Goal: Task Accomplishment & Management: Manage account settings

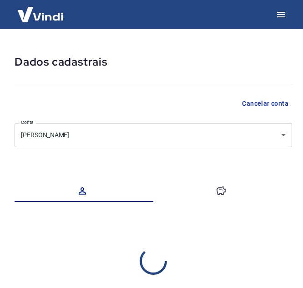
select select "MS"
select select "business"
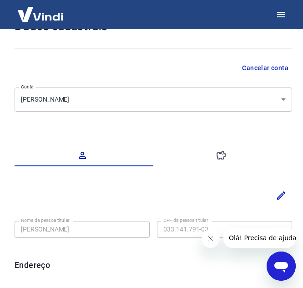
scroll to position [46, 0]
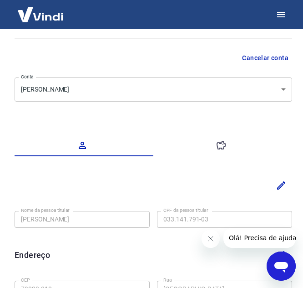
click at [216, 147] on icon "button" at bounding box center [221, 145] width 11 height 11
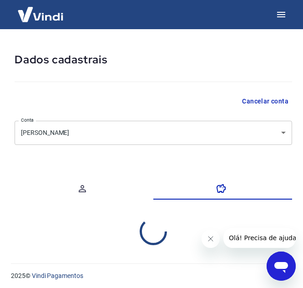
select select "1"
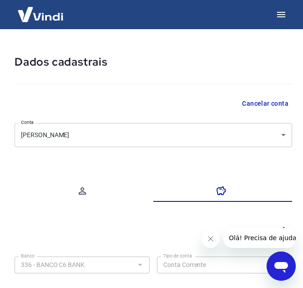
scroll to position [113, 0]
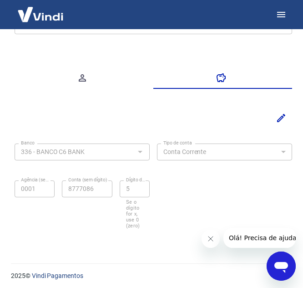
click at [211, 238] on icon "Fechar mensagem da empresa" at bounding box center [210, 238] width 7 height 7
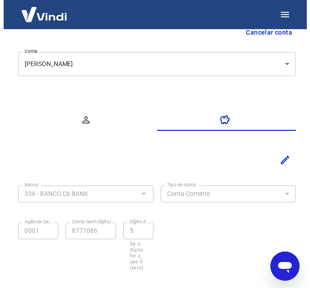
scroll to position [0, 0]
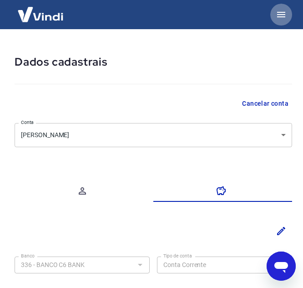
click at [279, 18] on icon "button" at bounding box center [281, 14] width 11 height 11
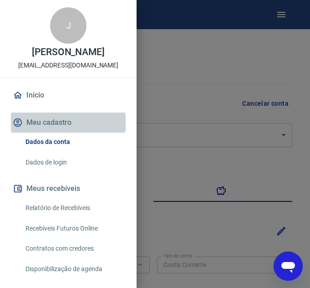
click at [67, 131] on button "Meu cadastro" at bounding box center [68, 122] width 115 height 20
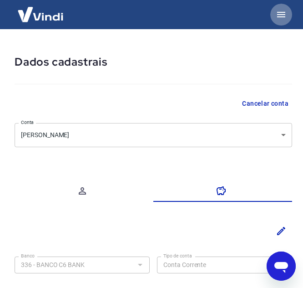
click at [286, 21] on button "button" at bounding box center [282, 15] width 22 height 22
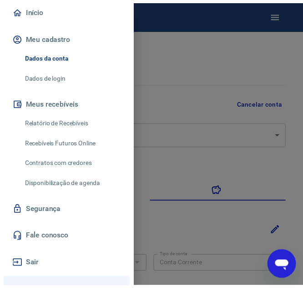
scroll to position [91, 0]
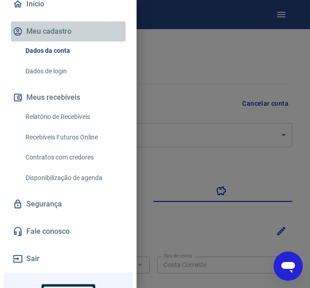
click at [118, 41] on button "Meu cadastro" at bounding box center [68, 31] width 115 height 20
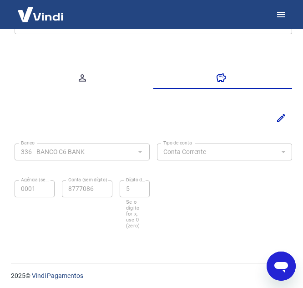
scroll to position [0, 0]
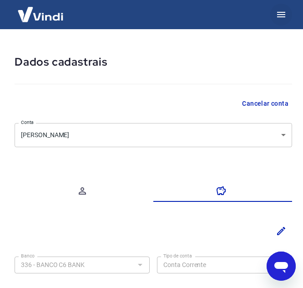
click at [281, 15] on icon "button" at bounding box center [281, 14] width 8 height 5
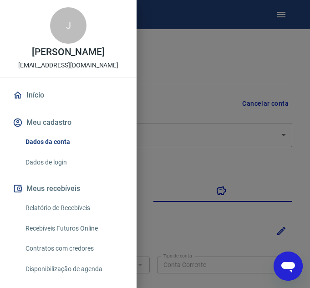
click at [64, 101] on link "Início" at bounding box center [68, 95] width 115 height 20
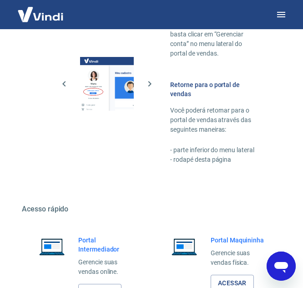
scroll to position [789, 0]
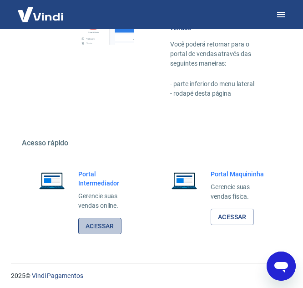
click at [105, 223] on link "Acessar" at bounding box center [99, 226] width 43 height 17
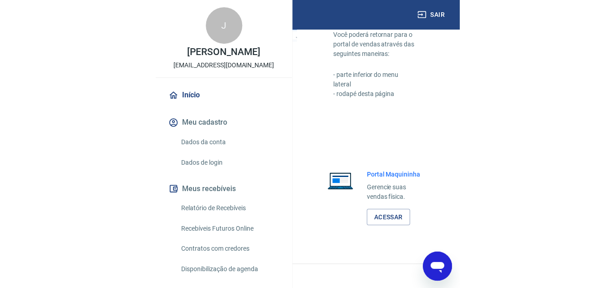
scroll to position [553, 0]
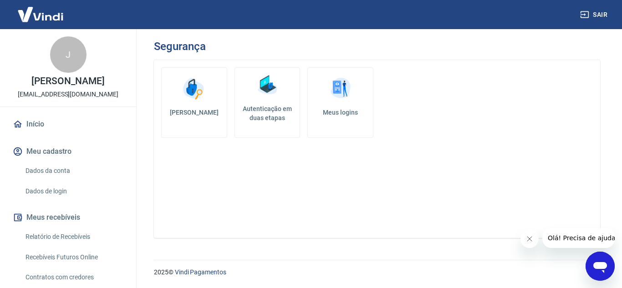
click at [258, 92] on img at bounding box center [267, 85] width 27 height 27
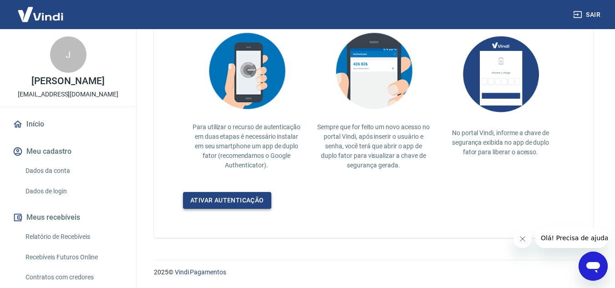
click at [237, 193] on link "Ativar autenticação" at bounding box center [227, 200] width 88 height 17
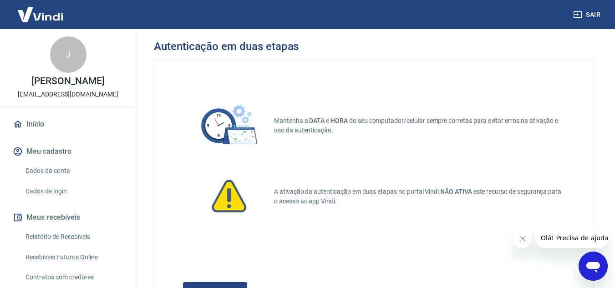
scroll to position [46, 0]
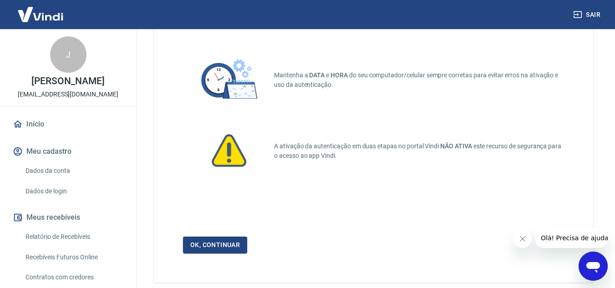
click at [315, 151] on p "A ativação da autenticação em duas etapas no portal Vindi NÃO ATIVA este recurs…" at bounding box center [419, 151] width 290 height 19
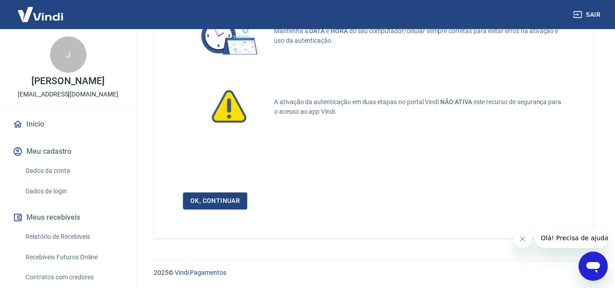
scroll to position [90, 0]
click at [217, 197] on link "Ok, continuar" at bounding box center [215, 200] width 64 height 17
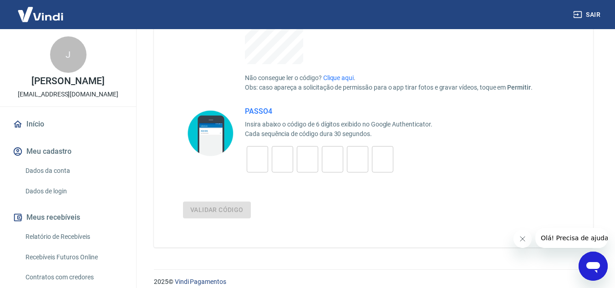
scroll to position [273, 0]
click at [261, 164] on input "tel" at bounding box center [257, 159] width 21 height 20
type input "2"
type input "1"
type input "9"
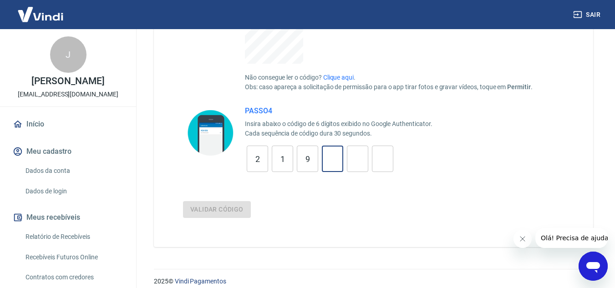
type input "4"
type input "2"
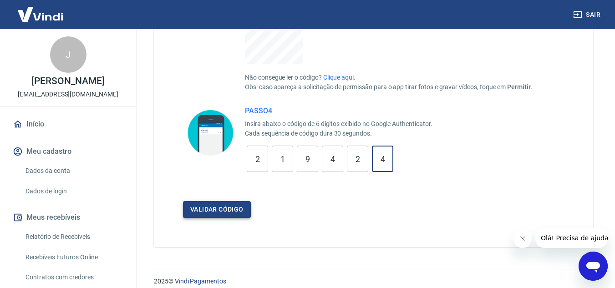
click at [228, 211] on button "Validar código" at bounding box center [217, 209] width 68 height 17
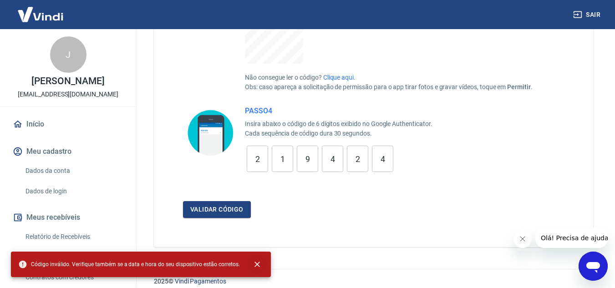
click at [253, 262] on icon "close" at bounding box center [257, 264] width 9 height 9
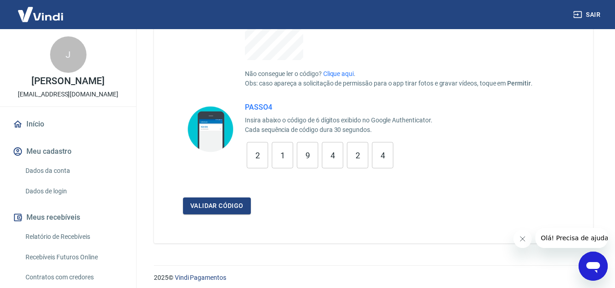
scroll to position [282, 0]
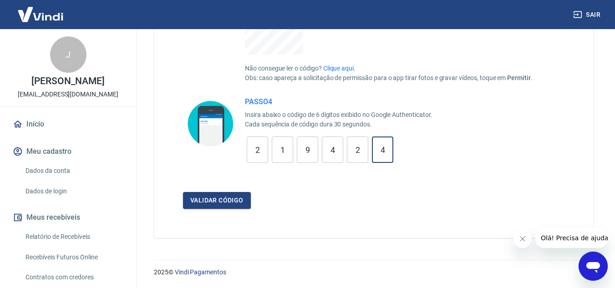
drag, startPoint x: 388, startPoint y: 147, endPoint x: 0, endPoint y: 57, distance: 398.7
type input "4"
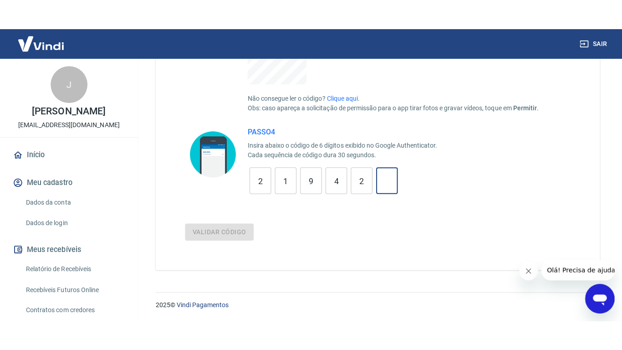
scroll to position [221, 0]
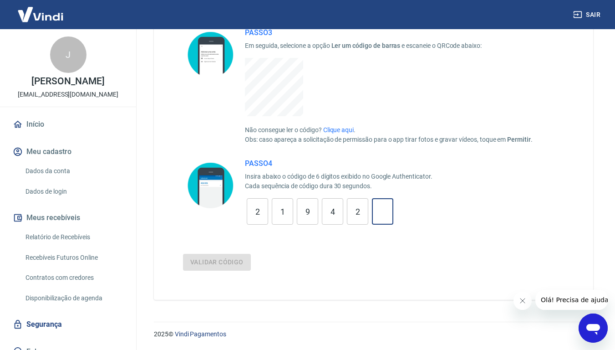
type input "2"
type input "4"
type input "9"
type input "1"
type input "2"
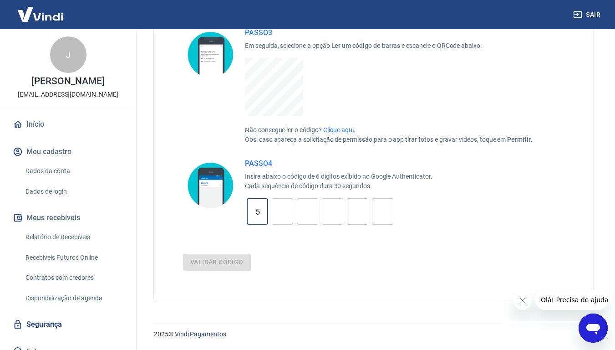
type input "5"
type input "8"
type input "9"
type input "0"
type input "9"
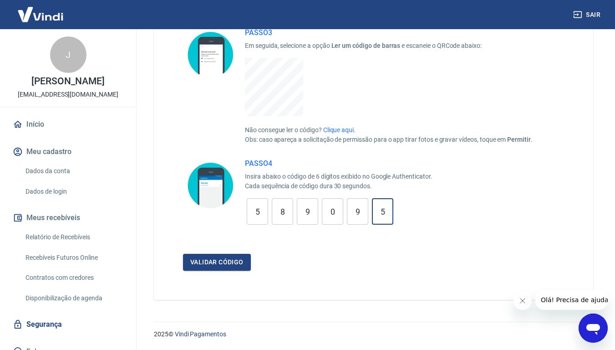
type input "5"
click at [183, 254] on button "Validar código" at bounding box center [217, 262] width 68 height 17
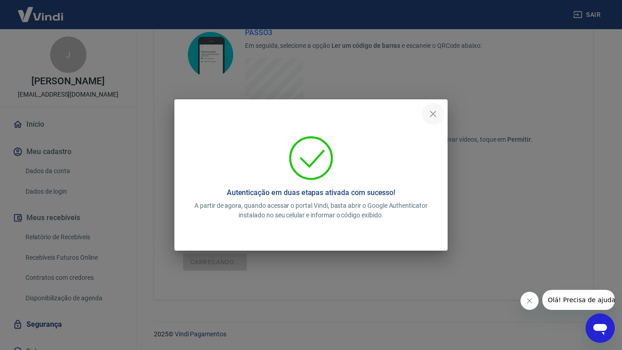
click at [430, 114] on icon "close" at bounding box center [433, 113] width 11 height 11
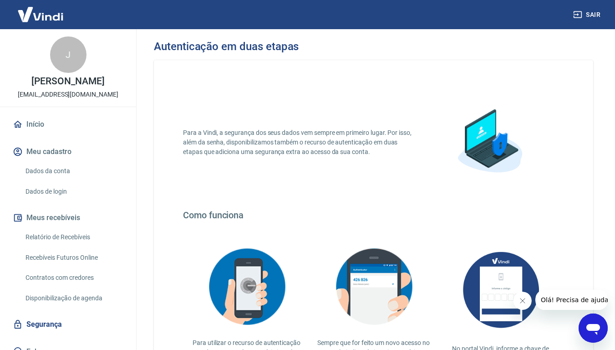
scroll to position [154, 0]
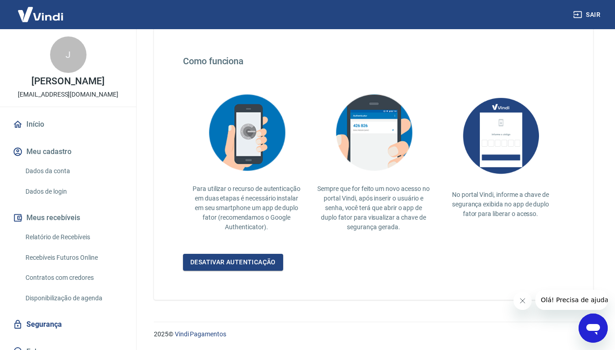
click at [519, 288] on icon "Fechar mensagem da empresa" at bounding box center [522, 300] width 7 height 7
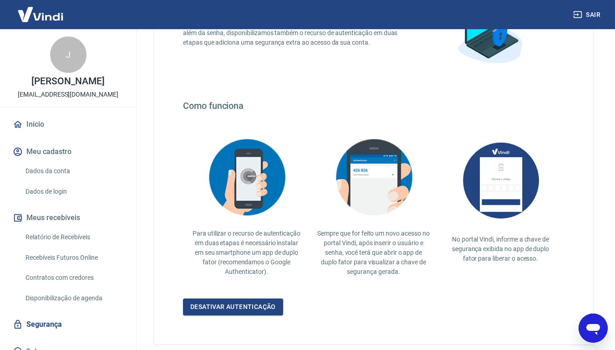
scroll to position [0, 0]
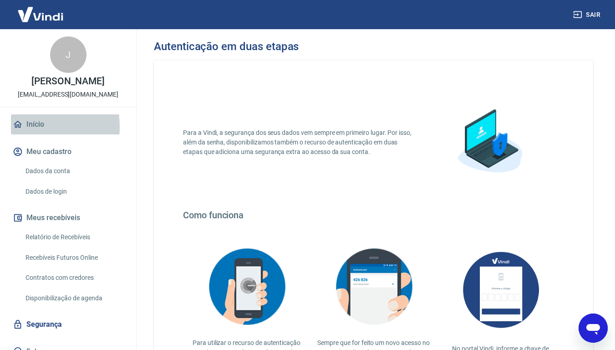
click at [13, 129] on icon at bounding box center [18, 124] width 10 height 10
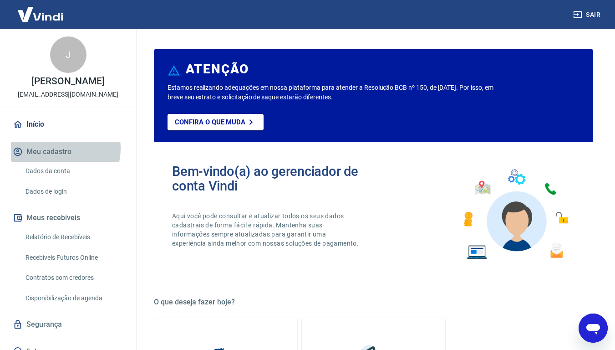
click at [61, 158] on button "Meu cadastro" at bounding box center [68, 152] width 114 height 20
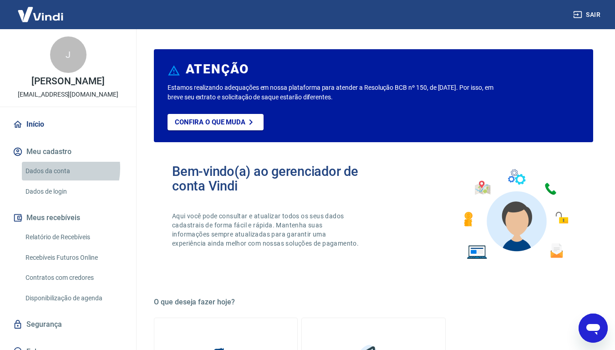
click at [51, 178] on link "Dados da conta" at bounding box center [73, 171] width 103 height 19
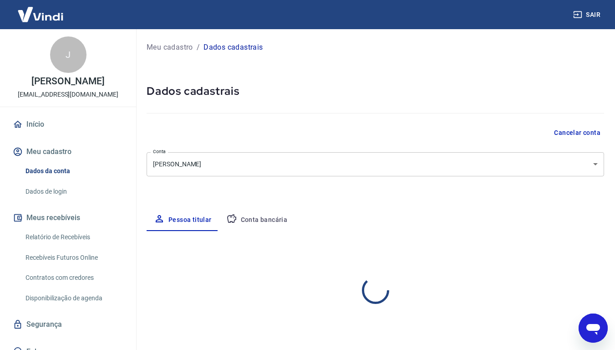
select select "MS"
select select "business"
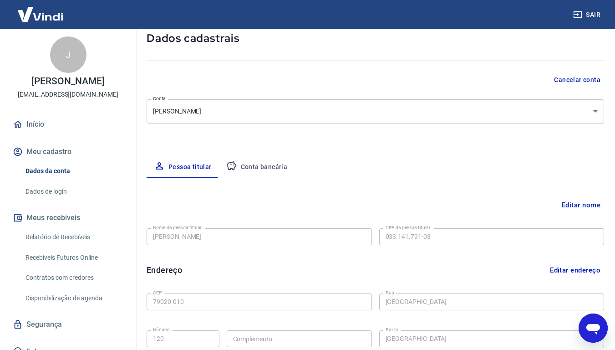
scroll to position [182, 0]
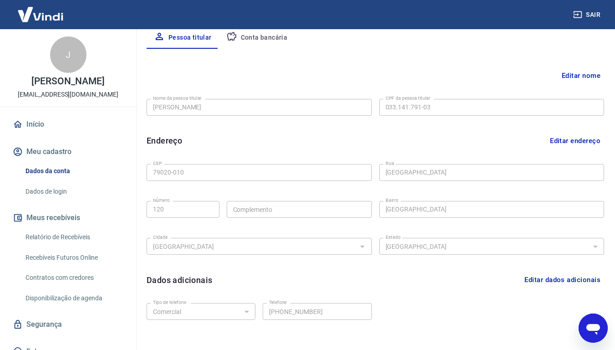
click at [46, 201] on link "Dados de login" at bounding box center [73, 191] width 103 height 19
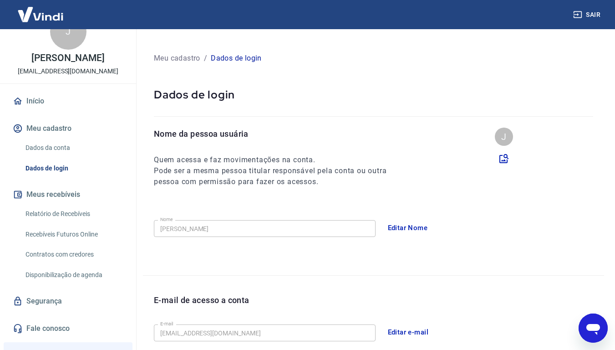
scroll to position [46, 0]
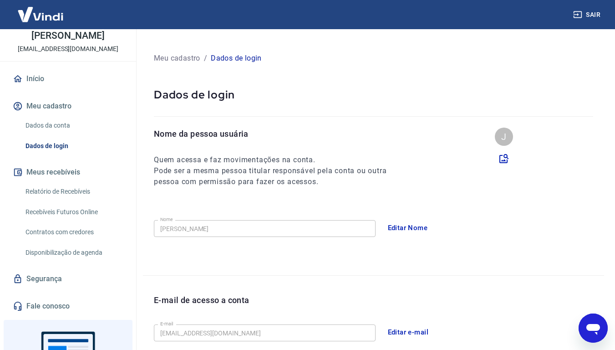
click at [73, 201] on link "Relatório de Recebíveis" at bounding box center [73, 191] width 103 height 19
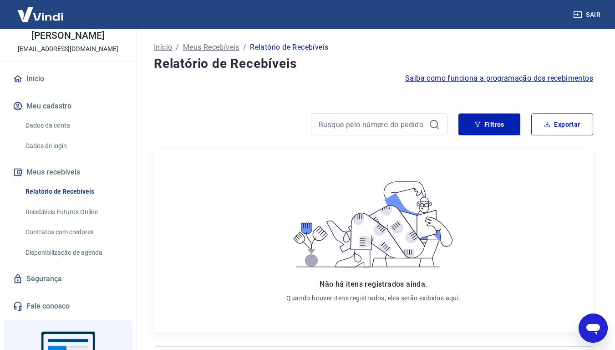
click at [46, 241] on link "Contratos com credores" at bounding box center [73, 232] width 103 height 19
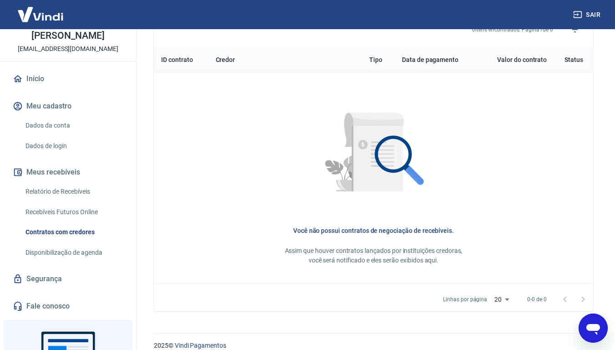
scroll to position [376, 0]
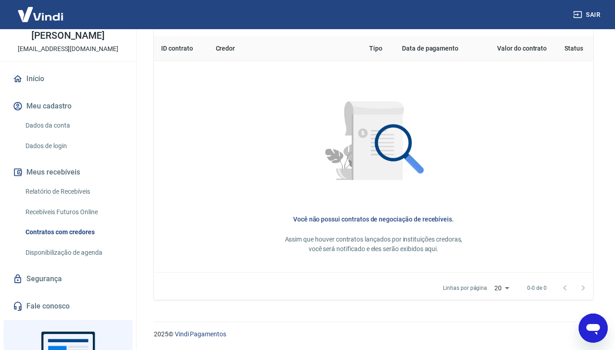
click at [66, 262] on link "Disponibilização de agenda" at bounding box center [73, 252] width 103 height 19
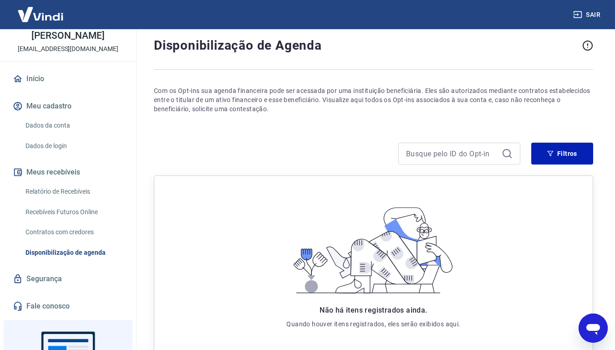
scroll to position [99, 0]
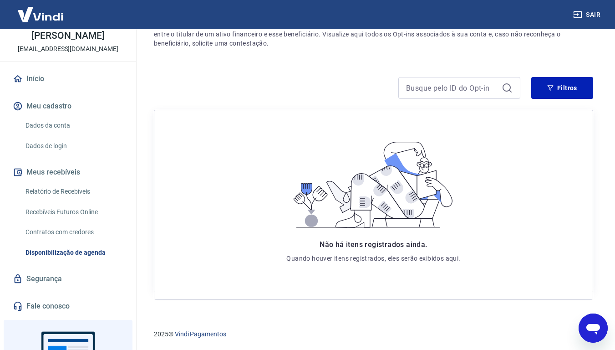
click at [52, 288] on link "Segurança" at bounding box center [68, 279] width 114 height 20
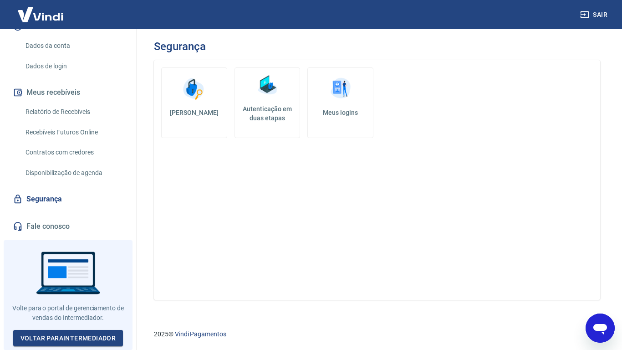
scroll to position [132, 0]
click at [98, 288] on link "Voltar para Intermediador" at bounding box center [68, 338] width 110 height 17
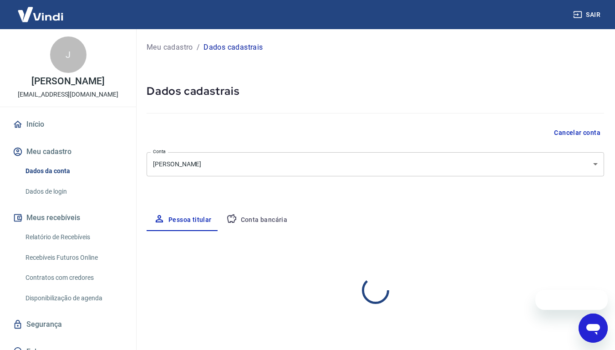
select select "MS"
select select "business"
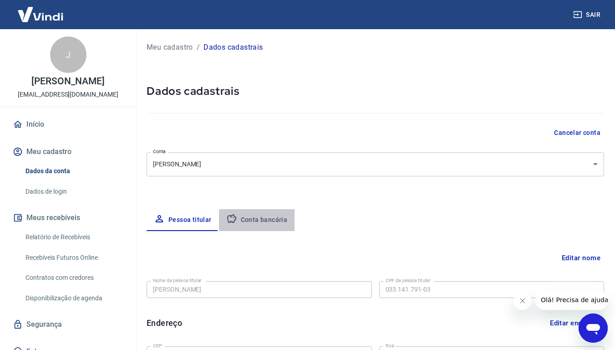
click at [263, 222] on button "Conta bancária" at bounding box center [257, 220] width 76 height 22
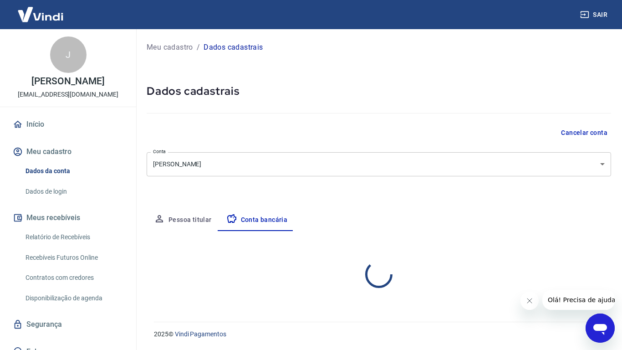
select select "1"
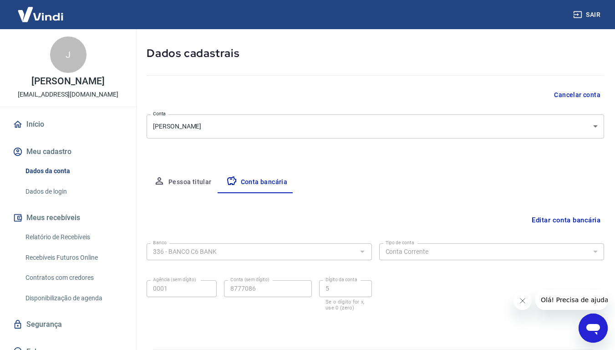
scroll to position [65, 0]
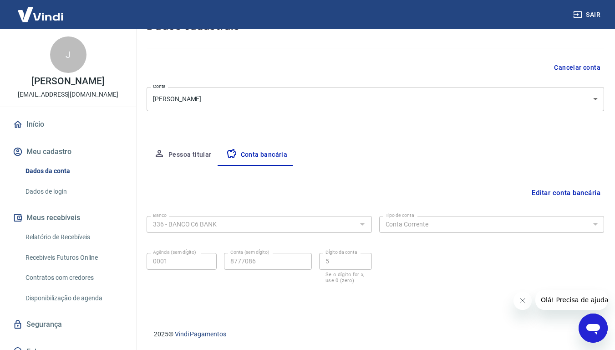
click at [307, 233] on div "Banco 336 - BANCO C6 BANK Banco" at bounding box center [259, 223] width 225 height 22
click at [565, 196] on button "Editar conta bancária" at bounding box center [566, 192] width 76 height 17
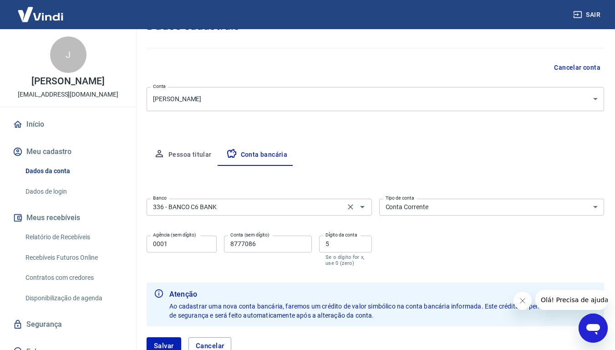
click at [298, 214] on div "336 - BANCO C6 BANK Banco" at bounding box center [259, 207] width 225 height 17
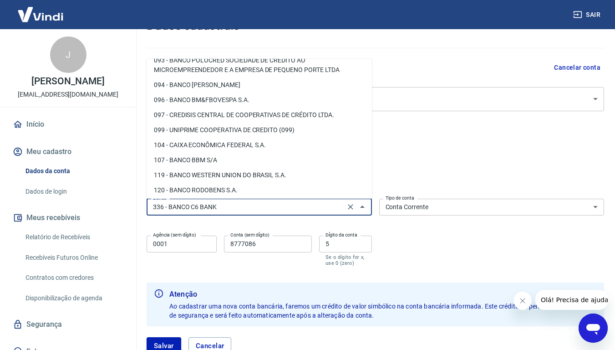
scroll to position [306, 0]
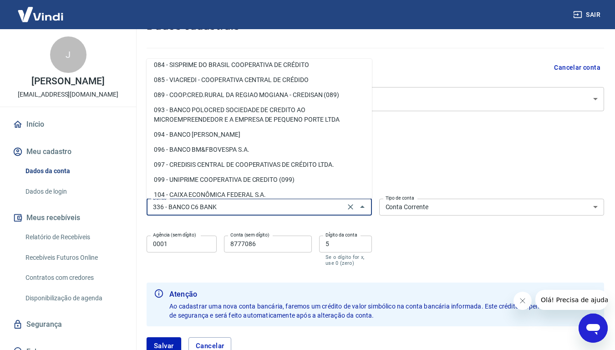
drag, startPoint x: 275, startPoint y: 212, endPoint x: 0, endPoint y: 196, distance: 275.1
click at [0, 198] on div "Sair J Juliano Duarte Yule Marques julianoyule2@gmail.com Início Meu cadastro D…" at bounding box center [307, 110] width 615 height 350
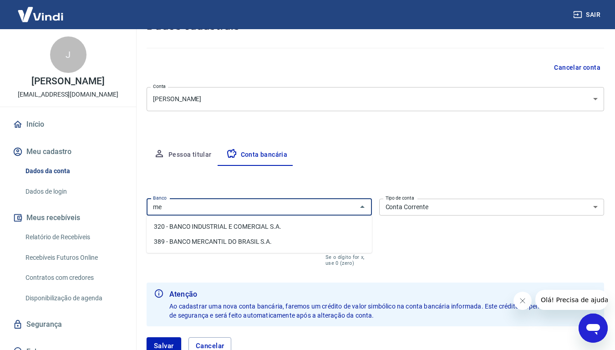
type input "m"
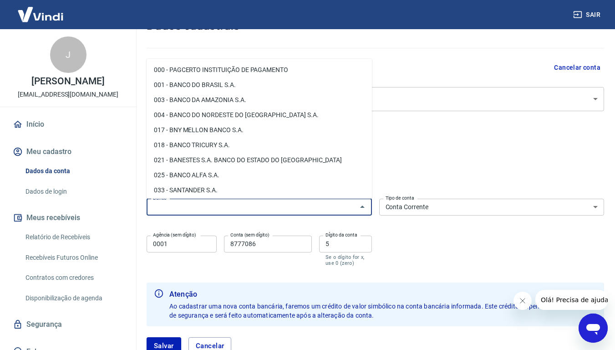
click at [423, 70] on div "Cancelar conta" at bounding box center [376, 67] width 458 height 17
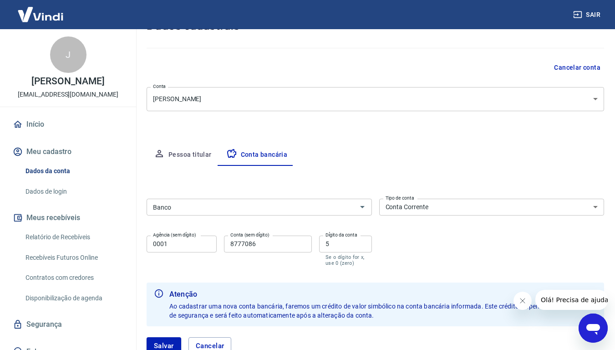
scroll to position [131, 0]
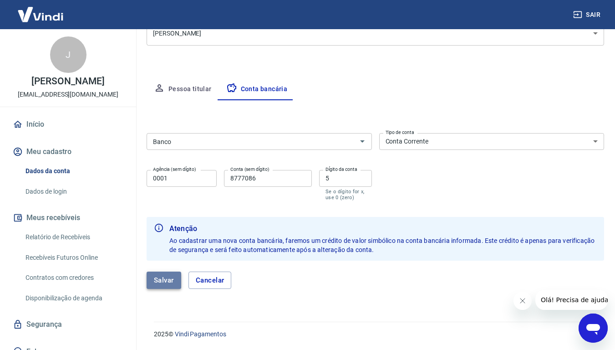
click at [162, 274] on button "Salvar" at bounding box center [164, 279] width 35 height 17
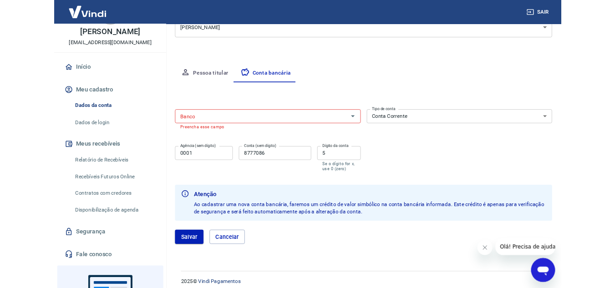
scroll to position [91, 0]
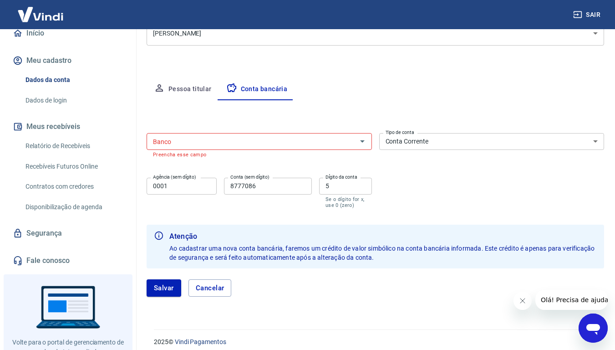
click at [88, 176] on link "Recebíveis Futuros Online" at bounding box center [73, 166] width 103 height 19
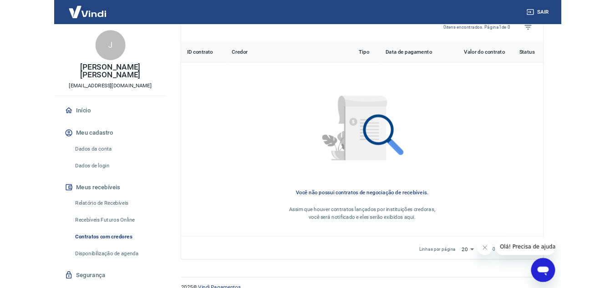
scroll to position [376, 0]
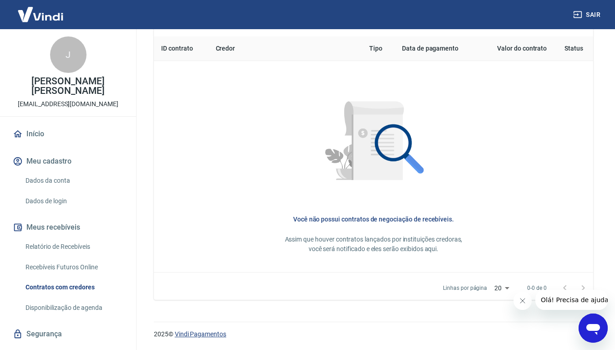
click at [206, 335] on link "Vindi Pagamentos" at bounding box center [200, 333] width 51 height 7
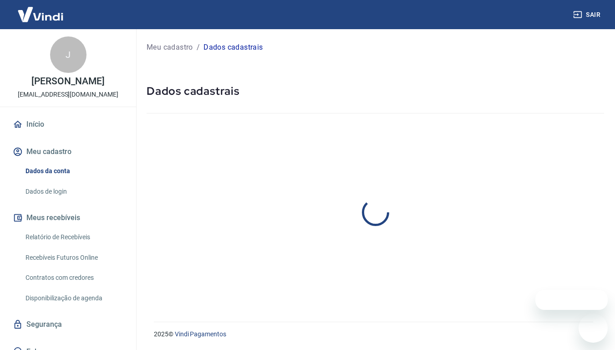
select select "MS"
select select "business"
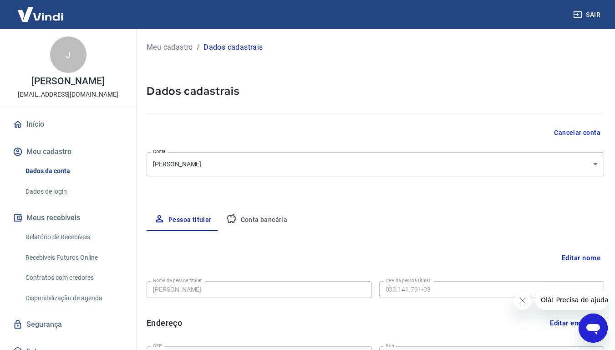
click at [281, 220] on button "Conta bancária" at bounding box center [257, 220] width 76 height 22
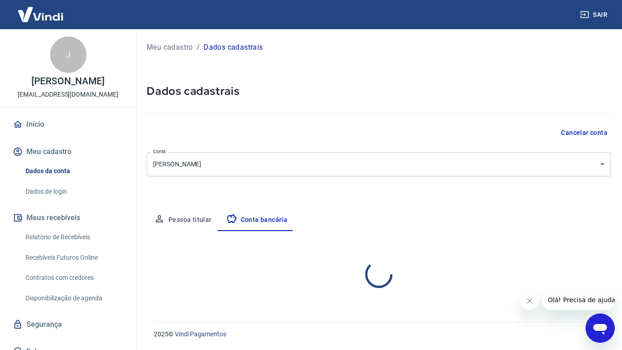
select select "1"
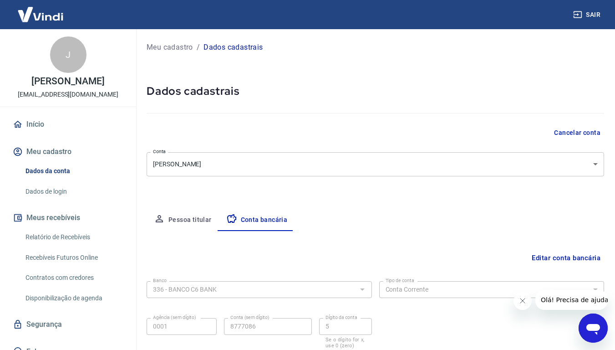
click at [527, 299] on button "Fechar mensagem da empresa" at bounding box center [522, 300] width 18 height 18
click at [557, 257] on button "Editar conta bancária" at bounding box center [566, 257] width 76 height 17
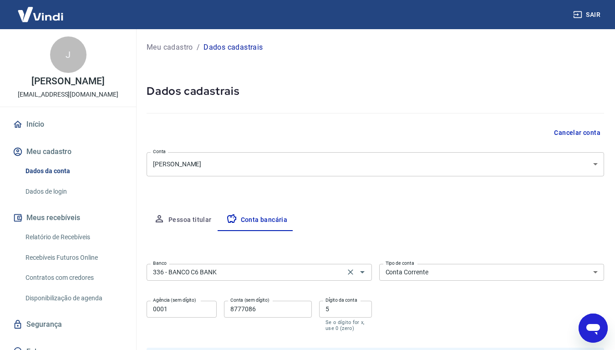
click at [285, 269] on input "336 - BANCO C6 BANK" at bounding box center [245, 271] width 193 height 11
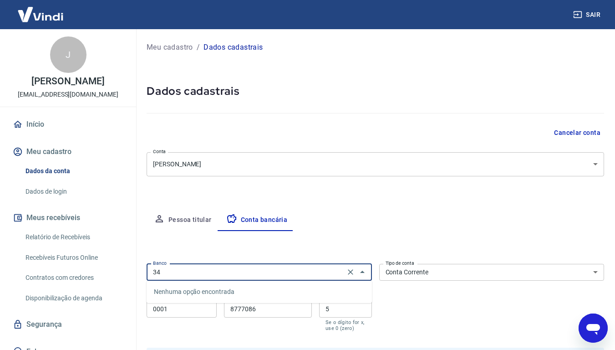
type input "3"
type input "x"
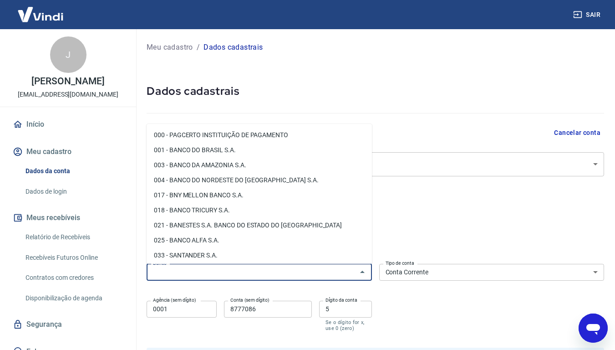
type input "x"
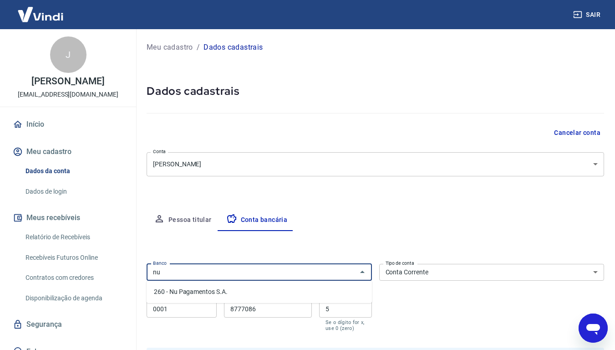
drag, startPoint x: 284, startPoint y: 269, endPoint x: 227, endPoint y: 262, distance: 57.7
click at [238, 264] on div "nu Banco" at bounding box center [259, 272] width 225 height 17
type input "n"
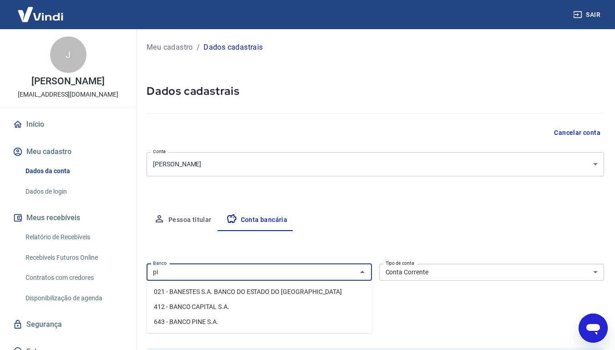
type input "p"
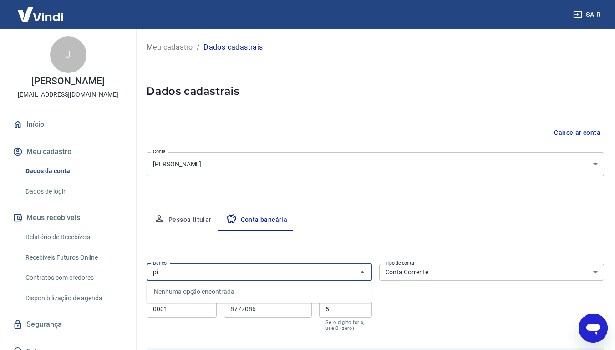
type input "p"
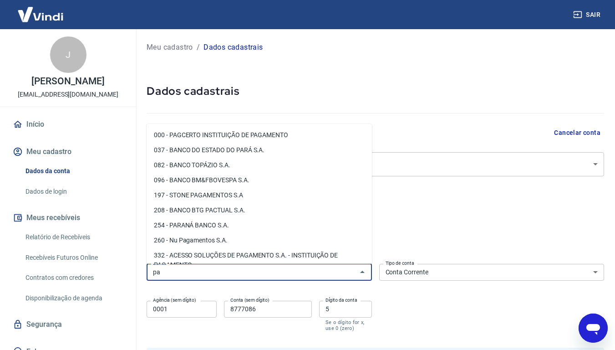
type input "p"
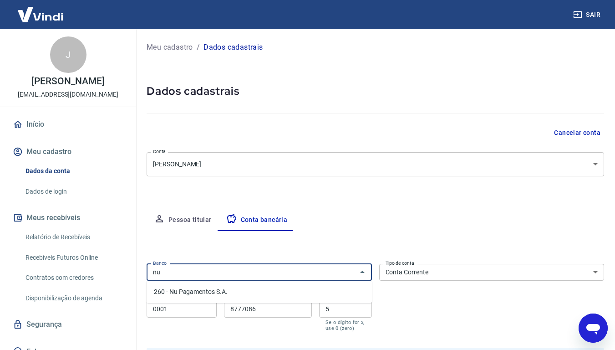
click at [194, 293] on li "260 - Nu Pagamentos S.A." at bounding box center [259, 291] width 225 height 15
type input "260 - Nu Pagamentos S.A."
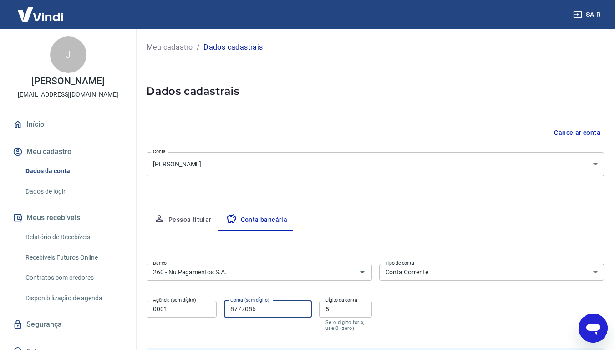
scroll to position [5, 0]
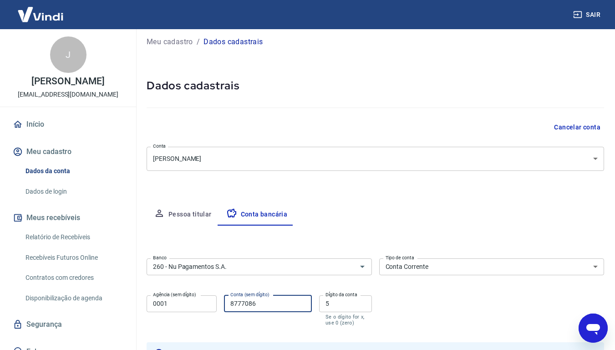
drag, startPoint x: 263, startPoint y: 304, endPoint x: 102, endPoint y: 327, distance: 162.1
click at [107, 330] on div "Sair J Juliano Duarte Yule Marques [EMAIL_ADDRESS][DOMAIN_NAME] Início Meu cada…" at bounding box center [307, 170] width 615 height 350
type input "15637868"
drag, startPoint x: 333, startPoint y: 311, endPoint x: 295, endPoint y: 306, distance: 38.1
click at [297, 307] on div "Agência (sem dígito) 0001 Agência (sem dígito) Conta (sem dígito) 15637868 Cont…" at bounding box center [259, 309] width 225 height 36
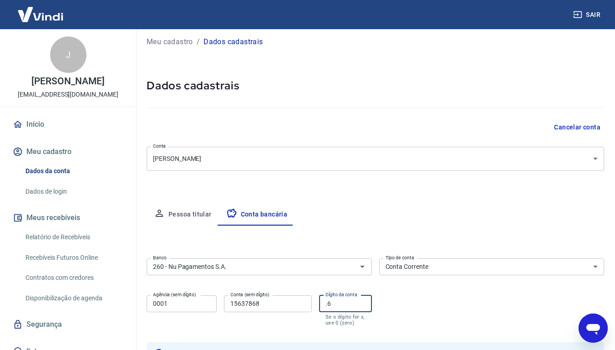
type input "."
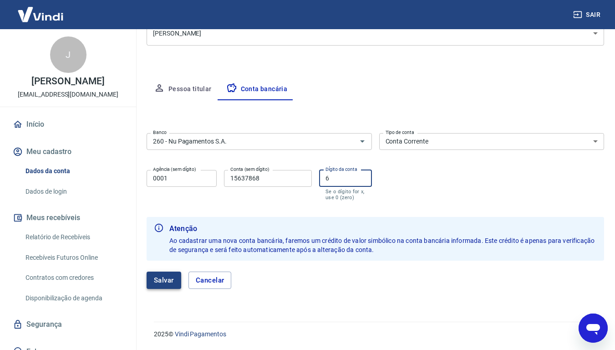
type input "6"
click at [155, 275] on button "Salvar" at bounding box center [164, 279] width 35 height 17
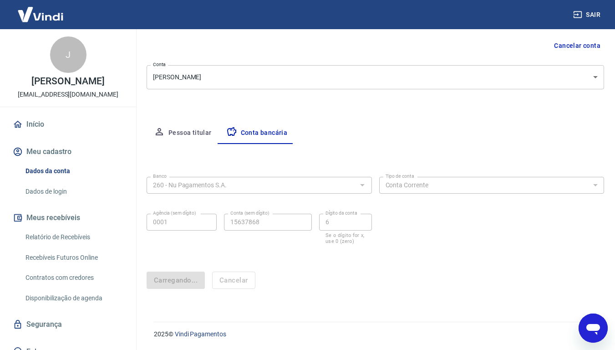
scroll to position [0, 0]
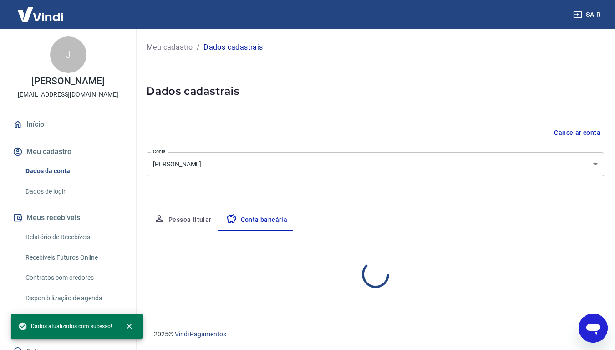
select select "1"
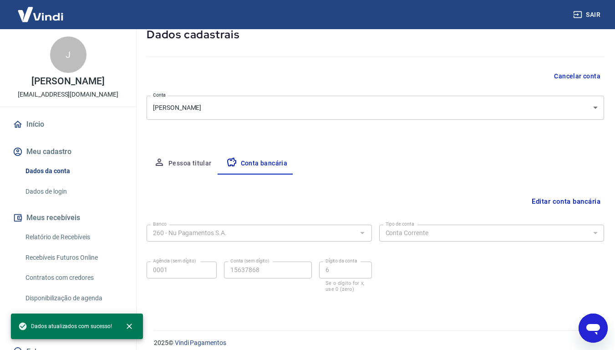
scroll to position [65, 0]
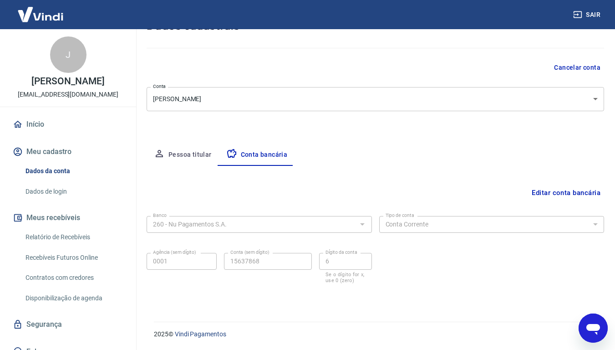
click at [56, 131] on link "Início" at bounding box center [68, 124] width 114 height 20
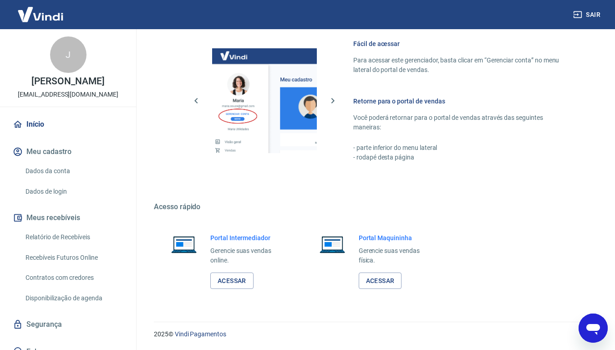
scroll to position [132, 0]
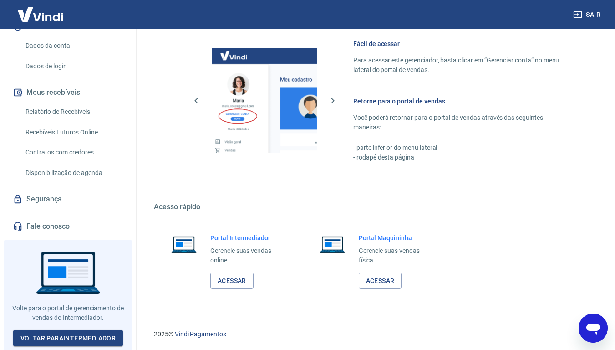
click at [72, 194] on link "Segurança" at bounding box center [68, 199] width 114 height 20
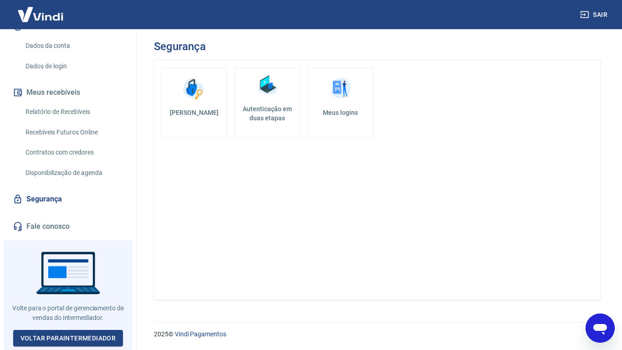
drag, startPoint x: 398, startPoint y: 83, endPoint x: 287, endPoint y: 349, distance: 288.5
drag, startPoint x: 287, startPoint y: 349, endPoint x: 81, endPoint y: 336, distance: 206.3
click at [81, 336] on link "Voltar para Intermediador" at bounding box center [68, 338] width 110 height 17
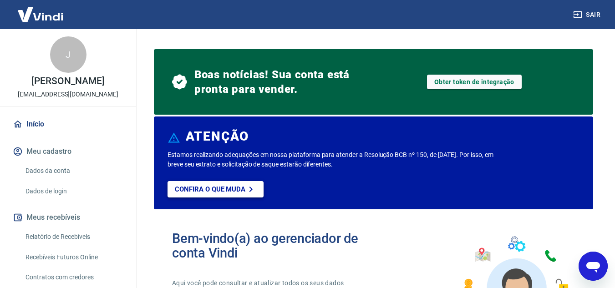
click at [242, 190] on p "Confira o que muda" at bounding box center [210, 189] width 71 height 8
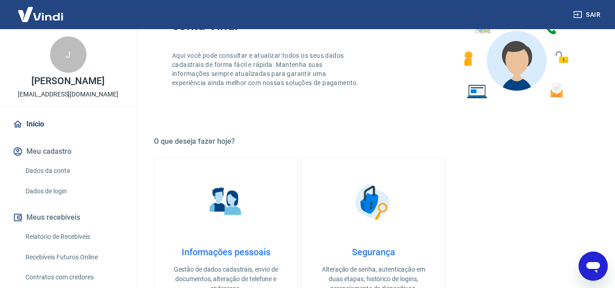
click at [71, 180] on link "Dados da conta" at bounding box center [73, 171] width 103 height 19
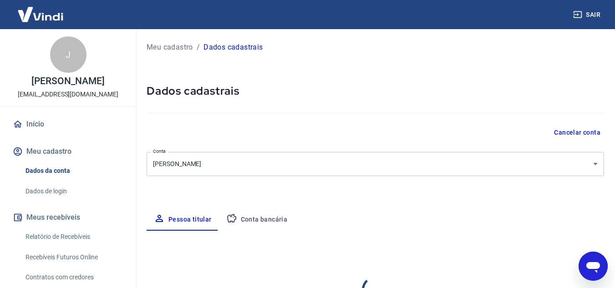
select select "business"
select select "MS"
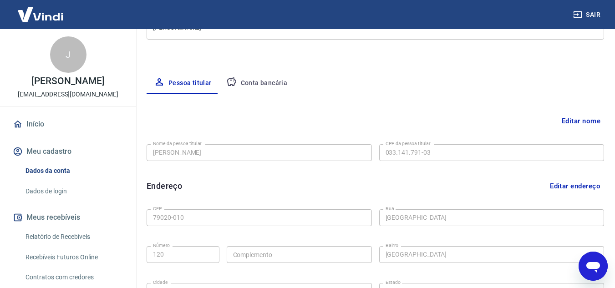
click at [251, 76] on button "Conta bancária" at bounding box center [257, 83] width 76 height 22
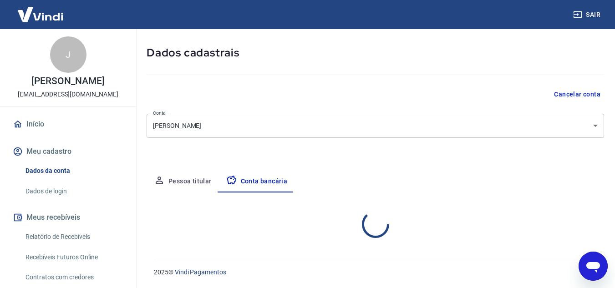
select select "1"
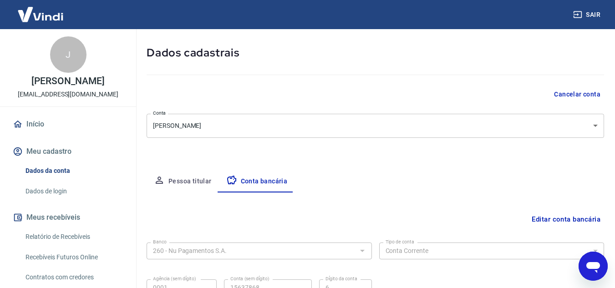
scroll to position [127, 0]
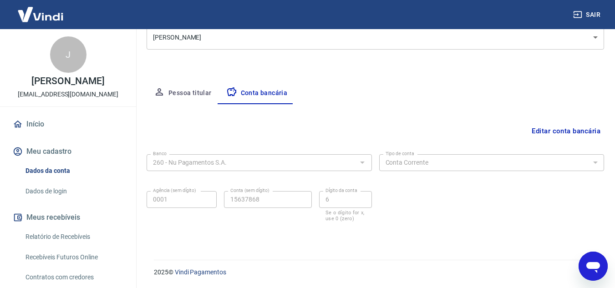
click at [51, 156] on button "Meu cadastro" at bounding box center [68, 152] width 114 height 20
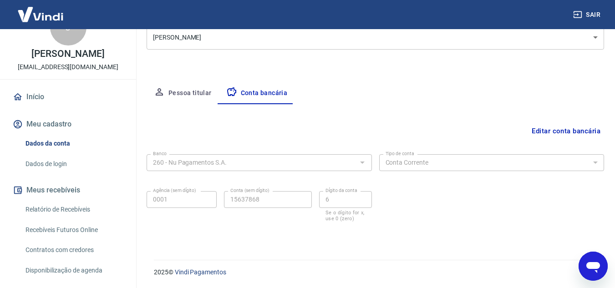
scroll to position [0, 0]
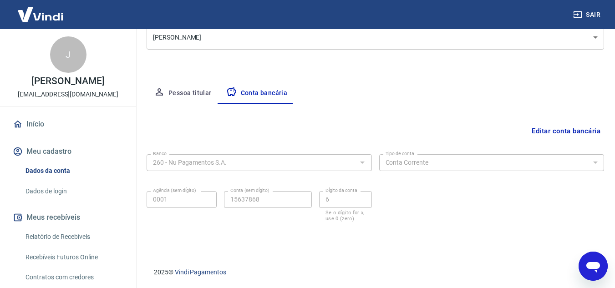
click at [45, 132] on link "Início" at bounding box center [68, 124] width 114 height 20
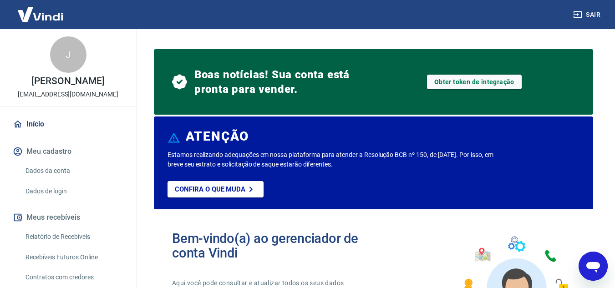
scroll to position [46, 0]
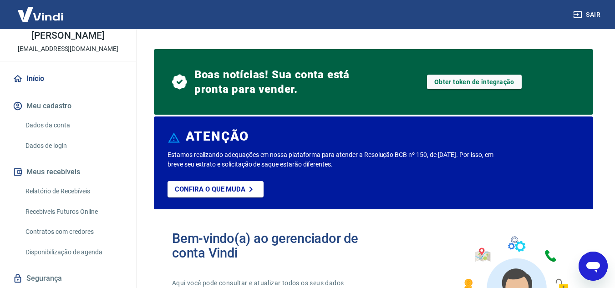
click at [62, 182] on button "Meus recebíveis" at bounding box center [68, 172] width 114 height 20
click at [475, 86] on link "Obter token de integração" at bounding box center [474, 82] width 95 height 15
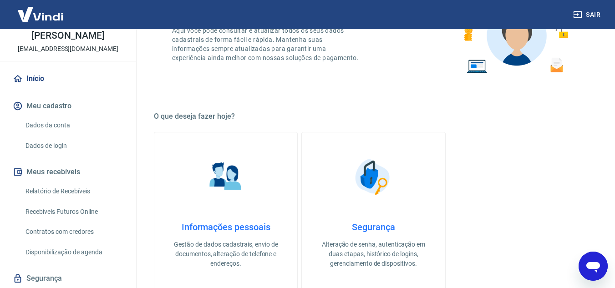
scroll to position [273, 0]
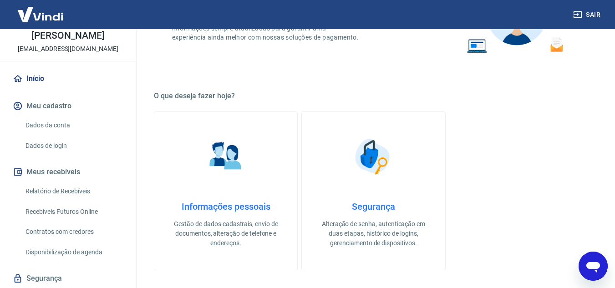
click at [244, 176] on img at bounding box center [226, 157] width 46 height 46
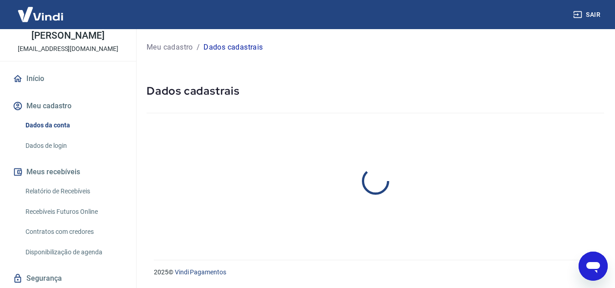
select select "MS"
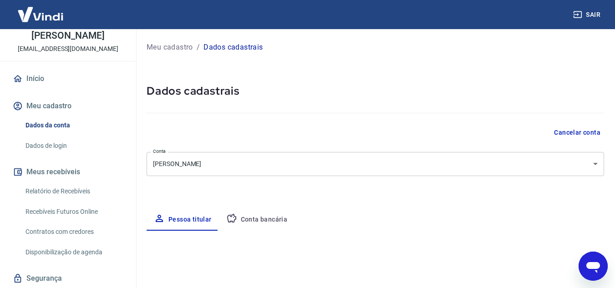
select select "business"
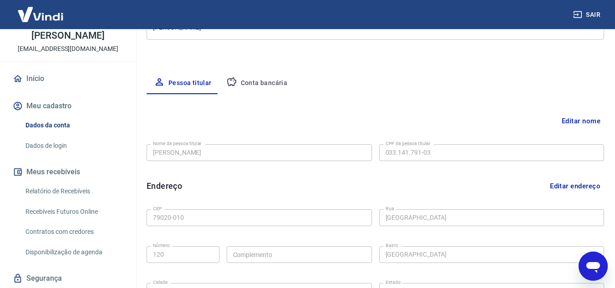
click at [259, 82] on button "Conta bancária" at bounding box center [257, 83] width 76 height 22
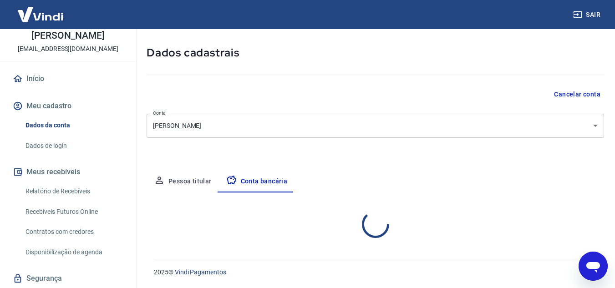
scroll to position [127, 0]
select select "1"
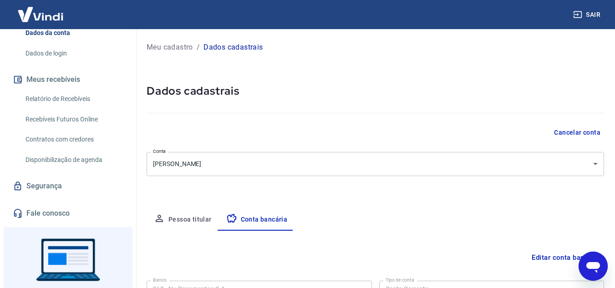
scroll to position [91, 0]
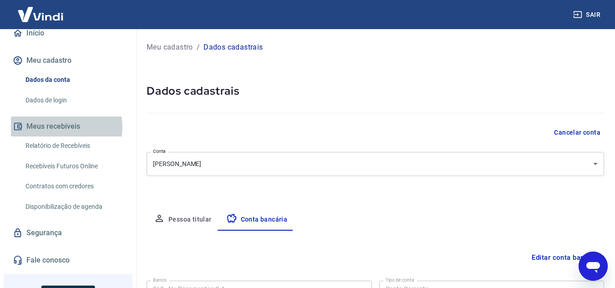
click at [66, 137] on button "Meus recebíveis" at bounding box center [68, 127] width 114 height 20
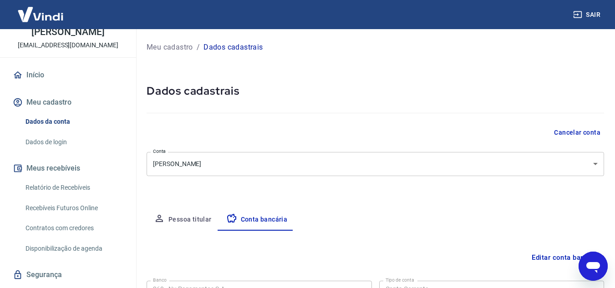
scroll to position [0, 0]
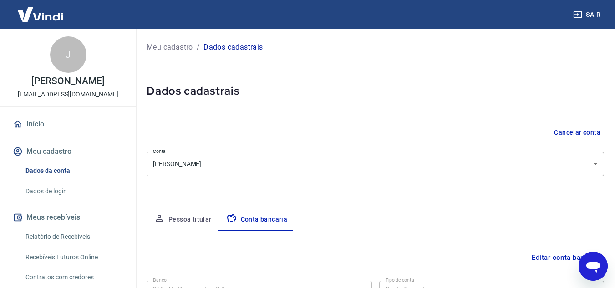
click at [49, 133] on link "Início" at bounding box center [68, 124] width 114 height 20
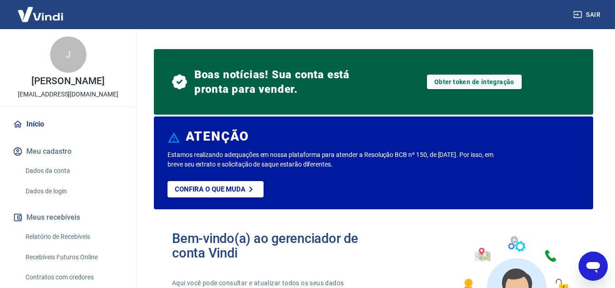
click at [318, 80] on span "Boas notícias! Sua conta está pronta para vender." at bounding box center [283, 81] width 179 height 29
click at [185, 77] on icon at bounding box center [179, 82] width 15 height 15
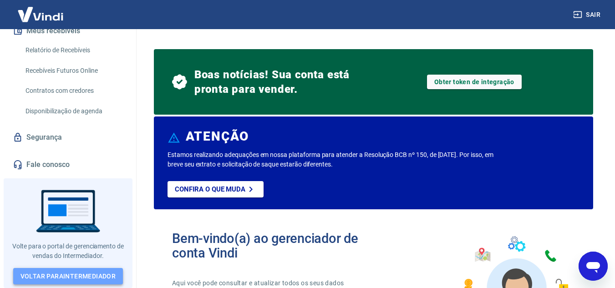
click at [87, 281] on link "Voltar para Intermediador" at bounding box center [68, 276] width 110 height 17
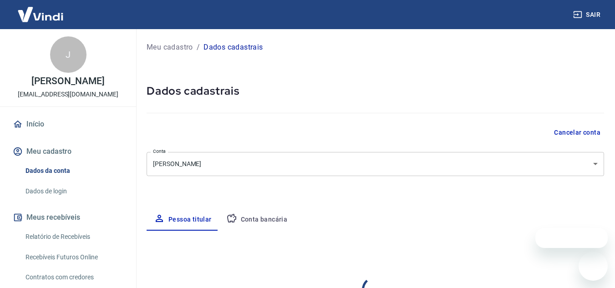
select select "MS"
select select "business"
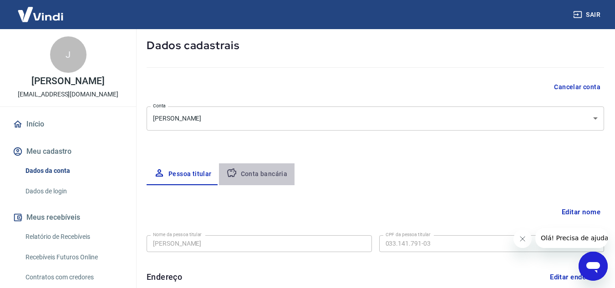
click at [267, 169] on button "Conta bancária" at bounding box center [257, 175] width 76 height 22
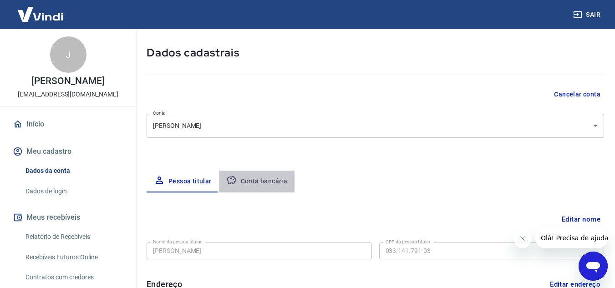
select select "1"
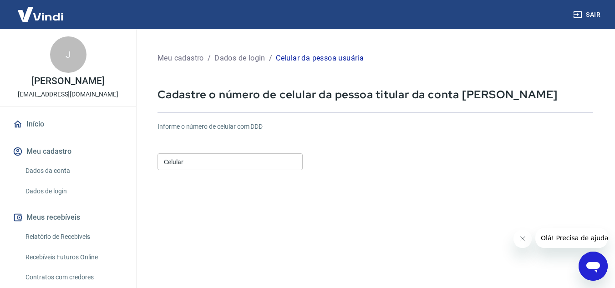
click at [261, 166] on input "Celular" at bounding box center [230, 161] width 145 height 17
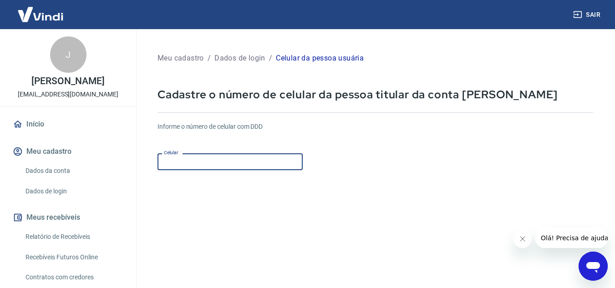
type input "[PHONE_NUMBER]"
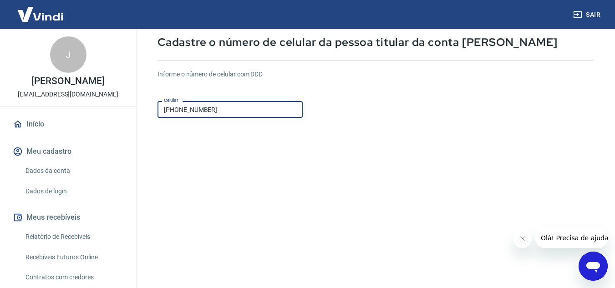
scroll to position [143, 0]
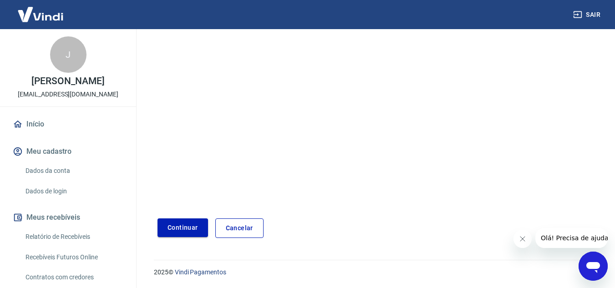
click at [173, 225] on button "Continuar" at bounding box center [183, 228] width 51 height 19
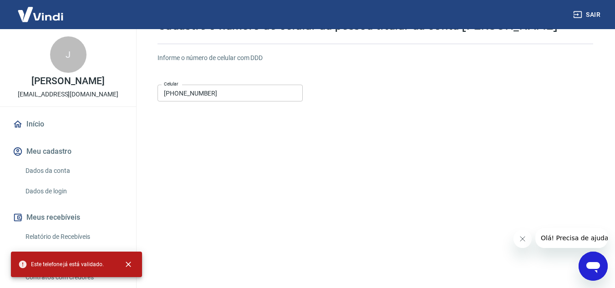
scroll to position [0, 0]
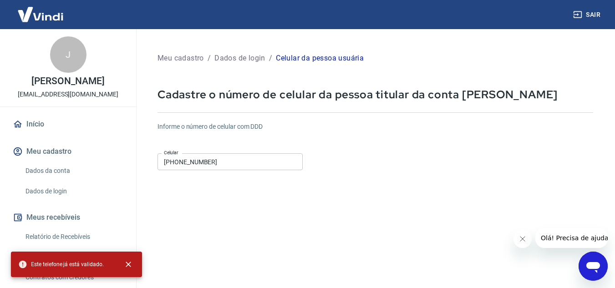
drag, startPoint x: 352, startPoint y: 205, endPoint x: 303, endPoint y: 203, distance: 48.8
click at [352, 206] on form "Informe o número de celular com DDD Celular [PHONE_NUMBER] Celular Continuar Ca…" at bounding box center [376, 248] width 436 height 266
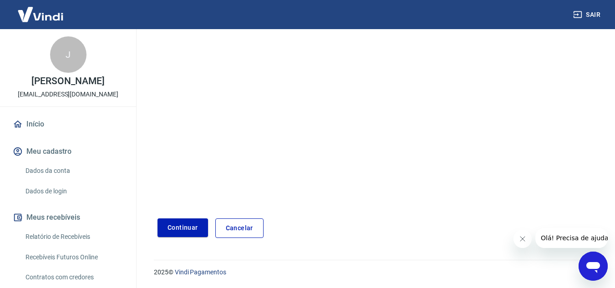
click at [240, 229] on link "Cancelar" at bounding box center [239, 229] width 48 height 20
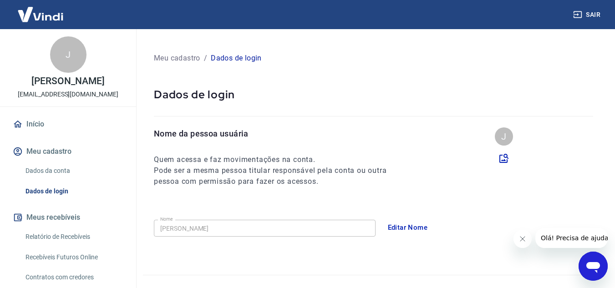
click at [41, 22] on img at bounding box center [40, 14] width 59 height 28
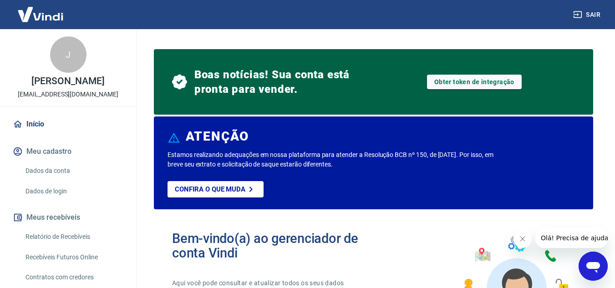
click at [56, 21] on img at bounding box center [40, 14] width 59 height 28
click at [191, 60] on div "Boas notícias! Sua conta está pronta para vender. Obter token de integração" at bounding box center [374, 82] width 440 height 66
click at [199, 89] on span "Boas notícias! Sua conta está pronta para vender." at bounding box center [283, 81] width 179 height 29
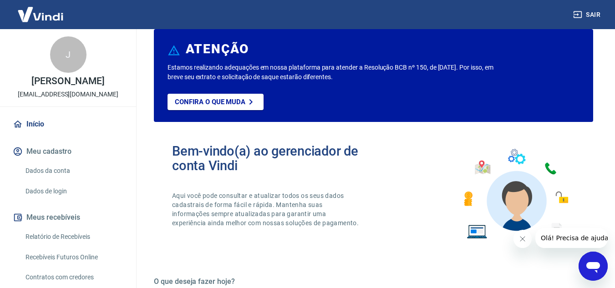
scroll to position [91, 0]
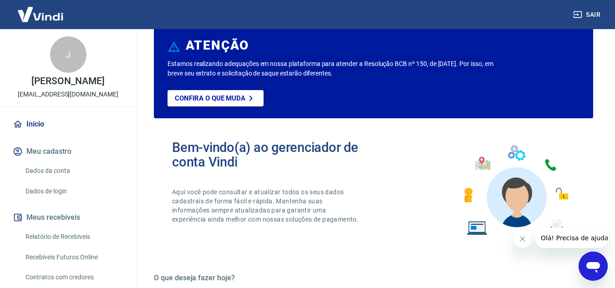
click at [528, 237] on button "Fechar mensagem da empresa" at bounding box center [522, 239] width 18 height 18
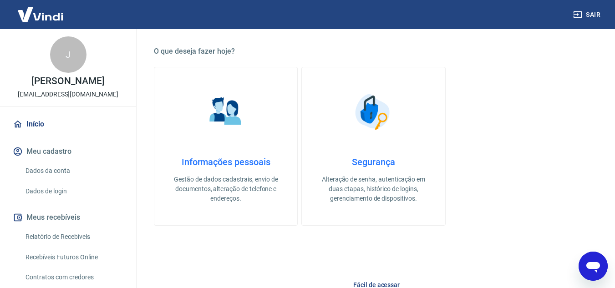
scroll to position [319, 0]
click at [41, 179] on link "Dados da conta" at bounding box center [73, 171] width 103 height 19
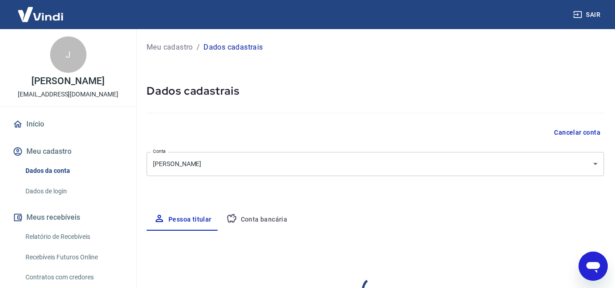
select select "MS"
select select "business"
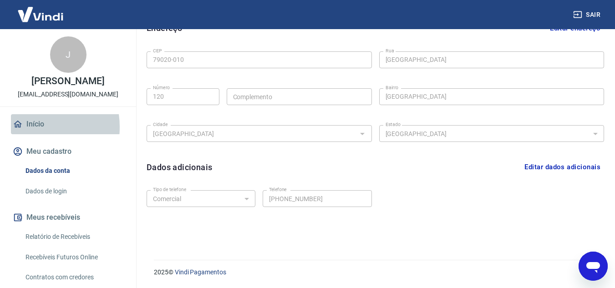
click at [29, 134] on link "Início" at bounding box center [68, 124] width 114 height 20
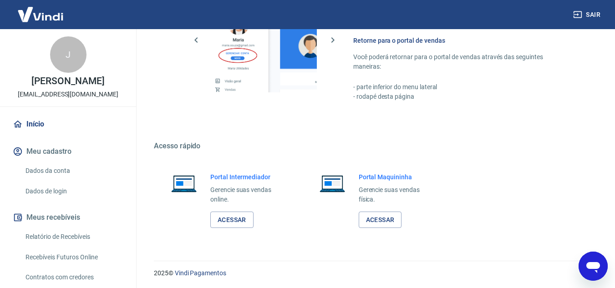
scroll to position [621, 0]
click at [246, 224] on link "Acessar" at bounding box center [231, 219] width 43 height 17
